Goal: Transaction & Acquisition: Purchase product/service

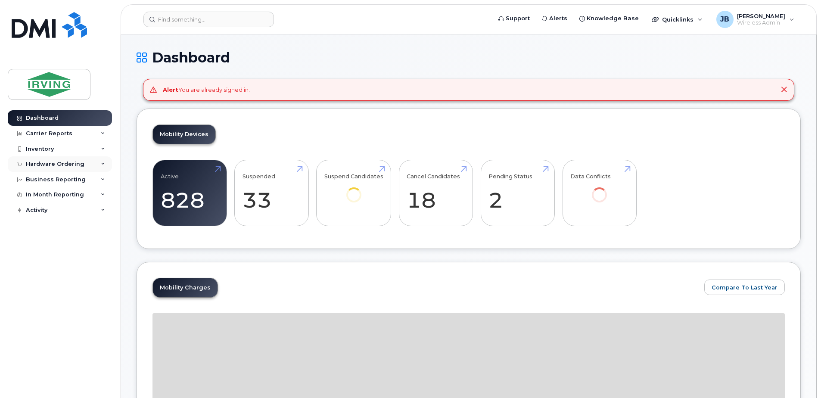
click at [54, 162] on div "Hardware Ordering" at bounding box center [55, 164] width 59 height 7
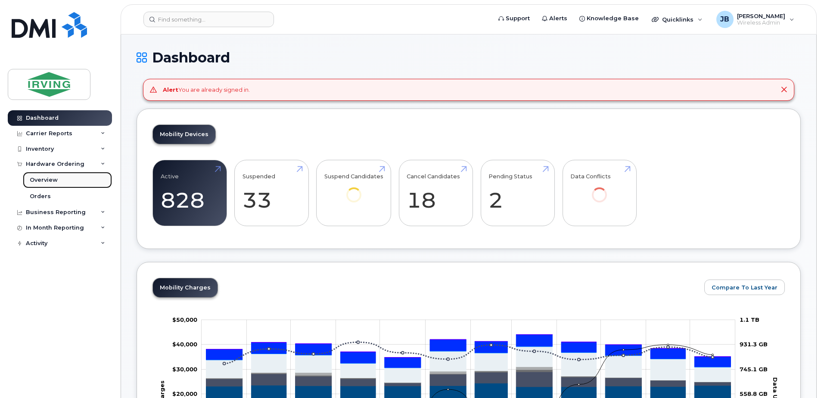
click at [46, 180] on div "Overview" at bounding box center [44, 180] width 28 height 8
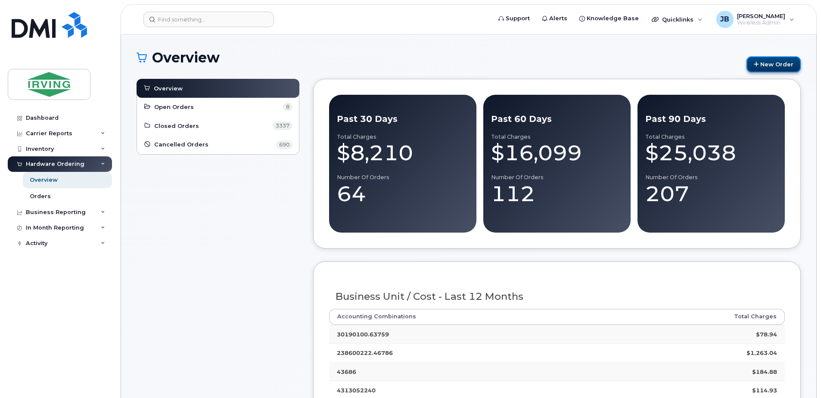
click at [767, 61] on link "New Order" at bounding box center [773, 64] width 54 height 16
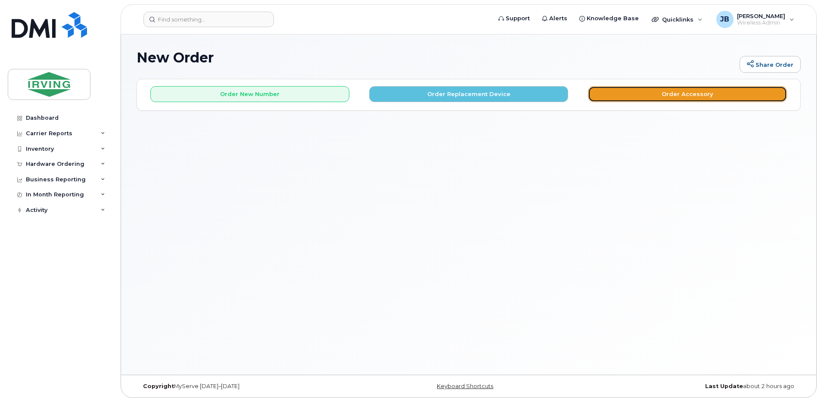
click at [684, 97] on button "Order Accessory" at bounding box center [687, 94] width 199 height 16
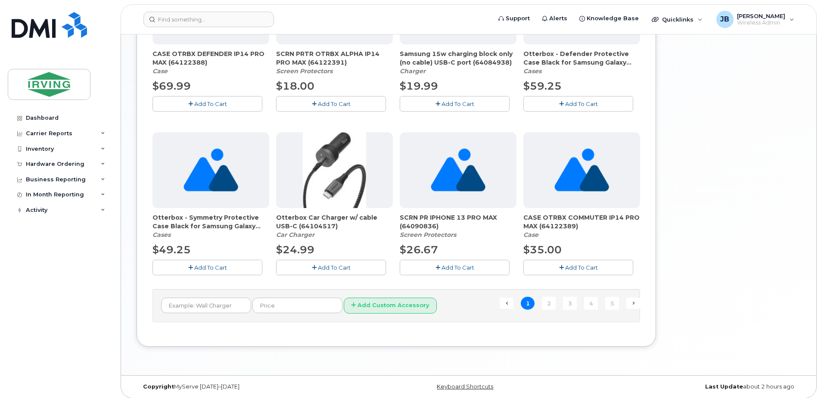
scroll to position [559, 0]
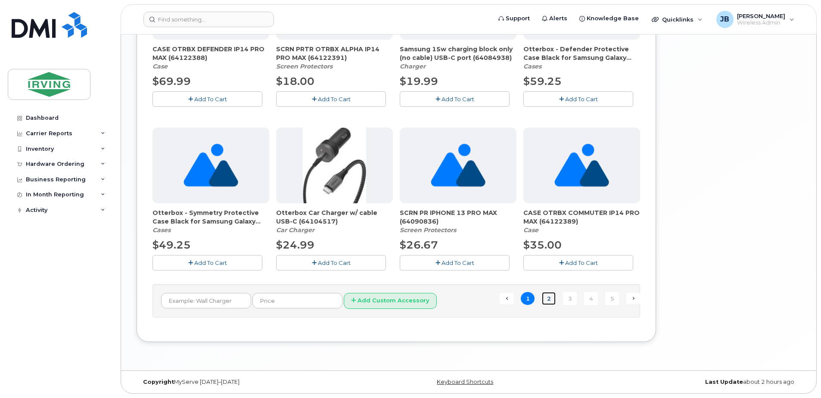
click at [551, 300] on link "2" at bounding box center [549, 298] width 14 height 13
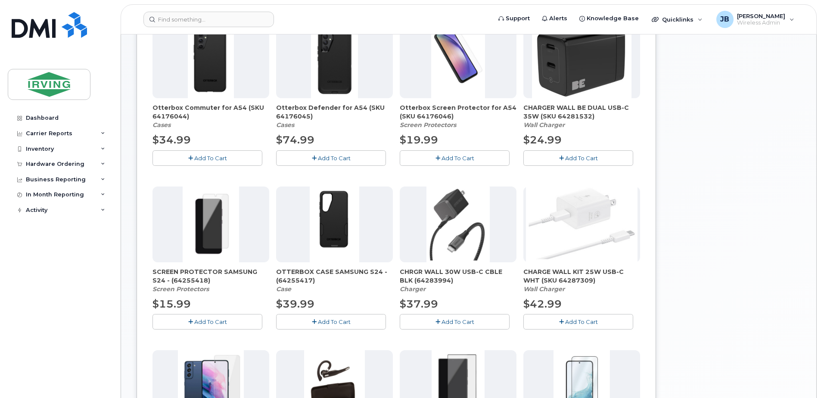
scroll to position [177, 0]
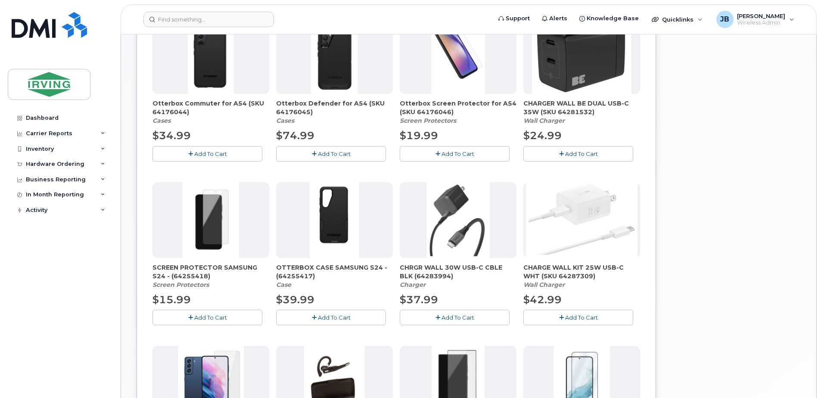
click at [564, 152] on button "Add To Cart" at bounding box center [578, 153] width 110 height 15
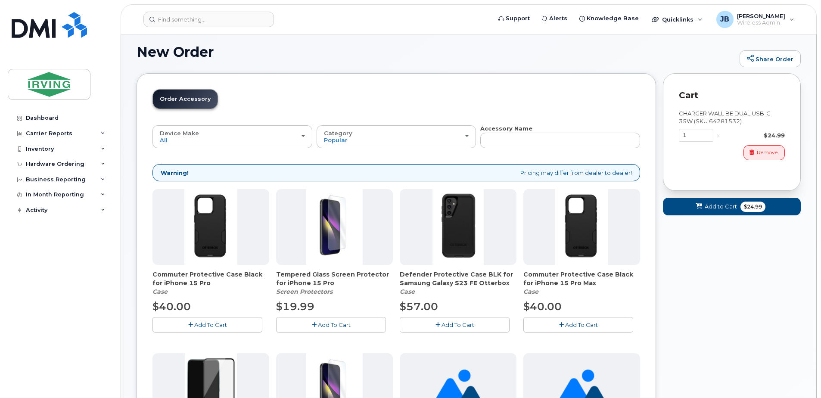
scroll to position [0, 0]
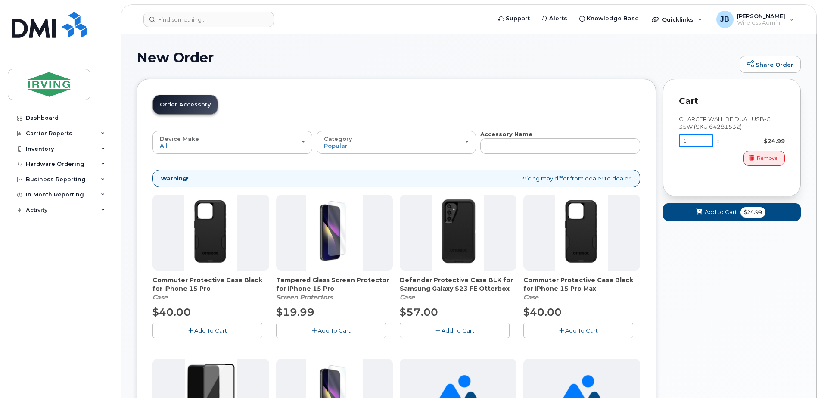
click at [695, 138] on input "1" at bounding box center [696, 140] width 34 height 13
type input "10"
click at [713, 214] on span "Add to Cart" at bounding box center [719, 212] width 32 height 8
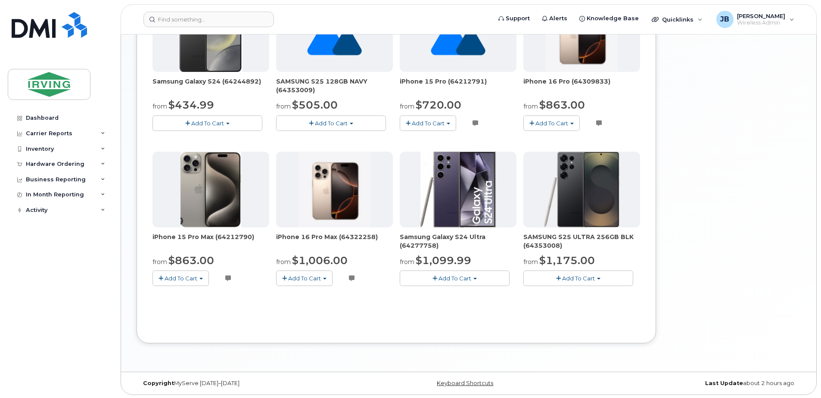
scroll to position [509, 0]
